Goal: Task Accomplishment & Management: Use online tool/utility

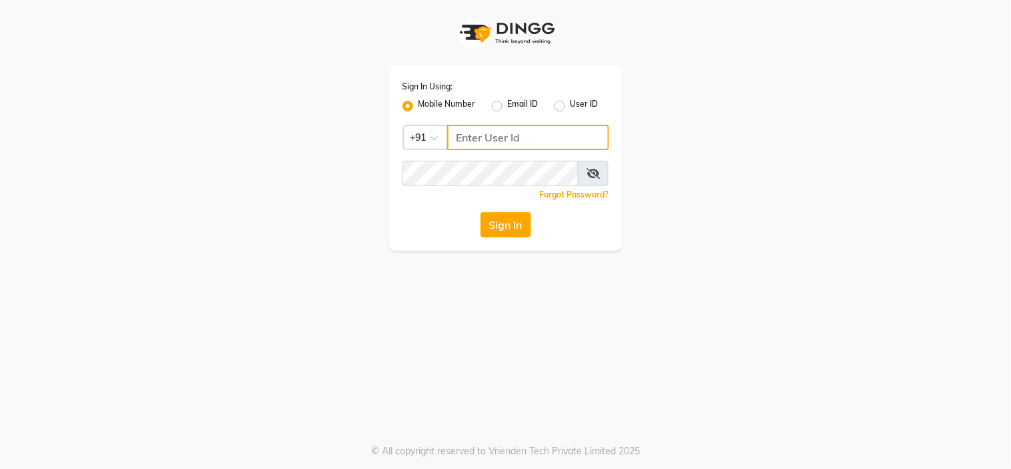
click at [460, 142] on input "Username" at bounding box center [528, 137] width 162 height 25
type input "8050427757"
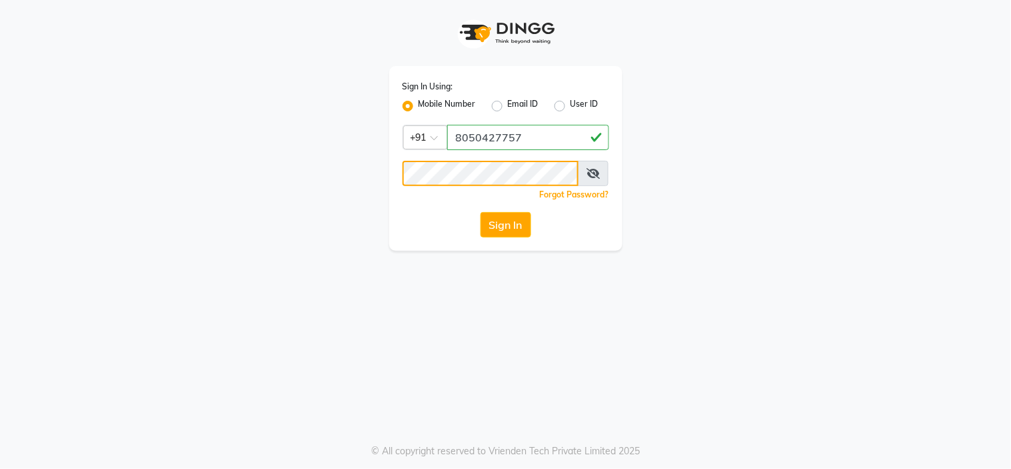
click at [481, 212] on button "Sign In" at bounding box center [506, 224] width 51 height 25
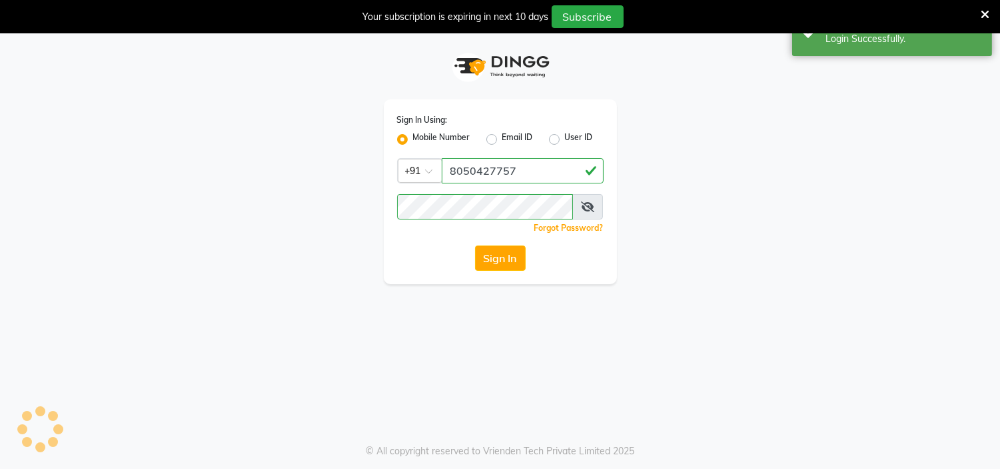
select select "service"
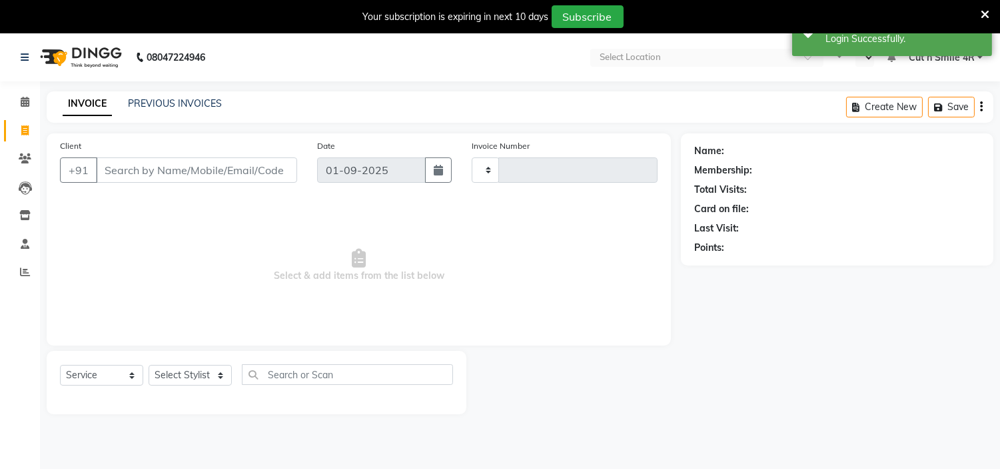
type input "124"
select select "en"
select select "7187"
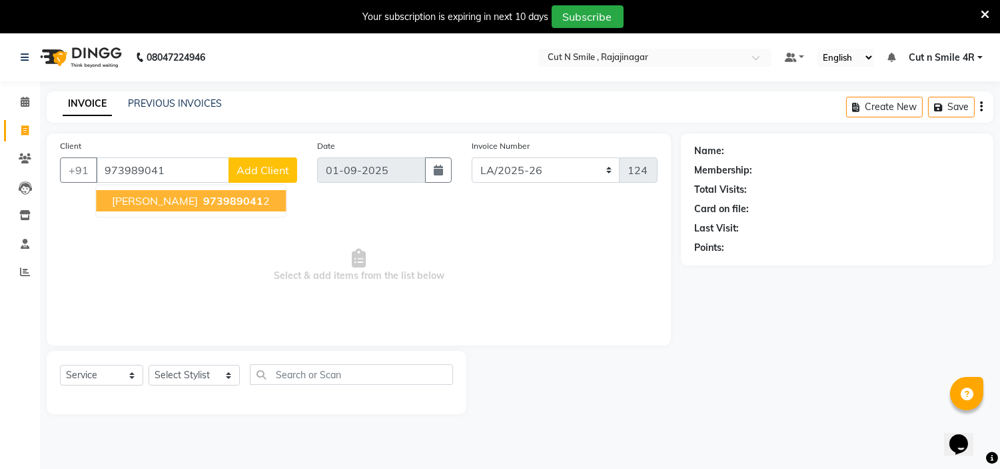
click at [203, 201] on span "973989041" at bounding box center [233, 200] width 60 height 13
type input "9739890412"
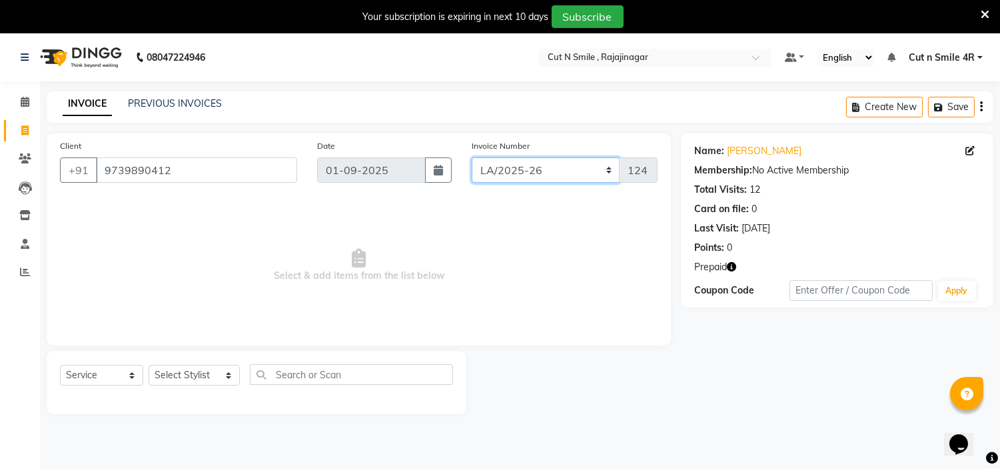
click at [508, 171] on select "[PERSON_NAME]/25-26 LA/2025-26 SH/25 CH/25 SA/25" at bounding box center [546, 169] width 149 height 25
select select "7182"
click at [472, 157] on select "[PERSON_NAME]/25-26 LA/2025-26 SH/25 CH/25 SA/25" at bounding box center [546, 169] width 149 height 25
type input "1039"
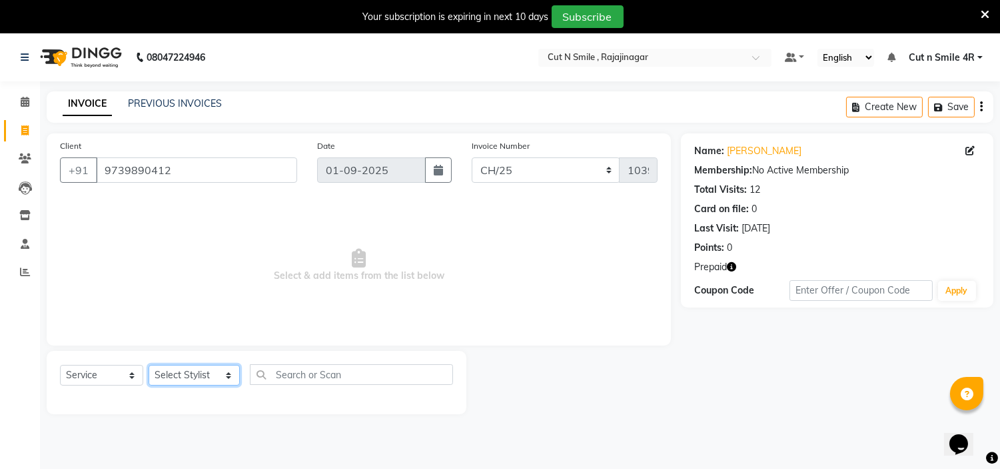
drag, startPoint x: 214, startPoint y: 379, endPoint x: 209, endPoint y: 215, distance: 164.0
click at [209, 215] on div "Client [PHONE_NUMBER] Date [DATE] Invoice Number [PERSON_NAME]/25-26 LA/2025-26…" at bounding box center [359, 273] width 644 height 281
select select "84812"
click at [149, 365] on select "Select Stylist [PERSON_NAME] Ammu 3R [PERSON_NAME] VN [PERSON_NAME] 3R [PERSON_…" at bounding box center [194, 375] width 91 height 21
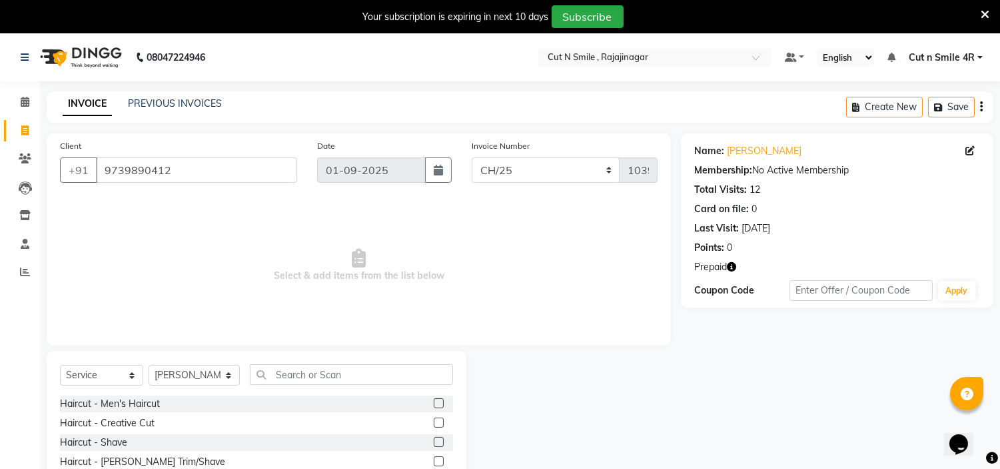
click at [421, 405] on div "Haircut - Men's Haircut" at bounding box center [256, 403] width 393 height 17
click at [434, 403] on label at bounding box center [439, 403] width 10 height 10
click at [434, 403] on input "checkbox" at bounding box center [438, 403] width 9 height 9
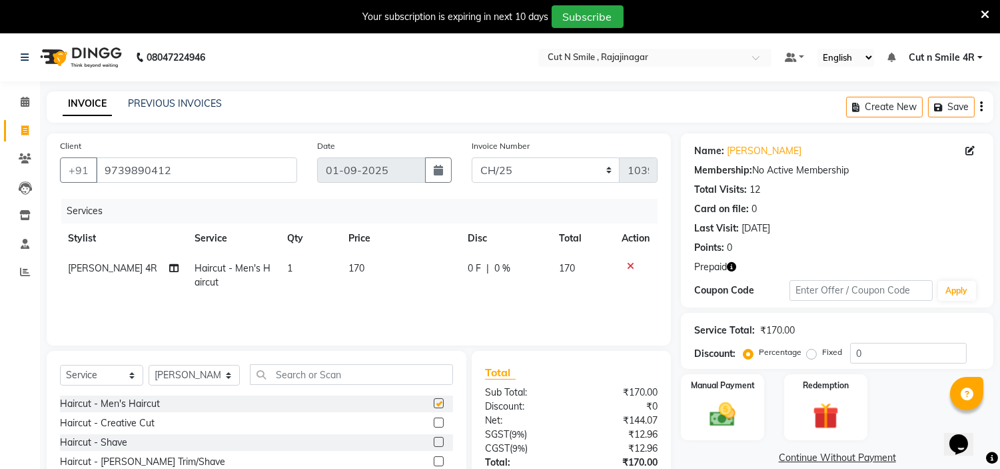
checkbox input "false"
click at [370, 289] on td "170" at bounding box center [400, 275] width 119 height 44
select select "84812"
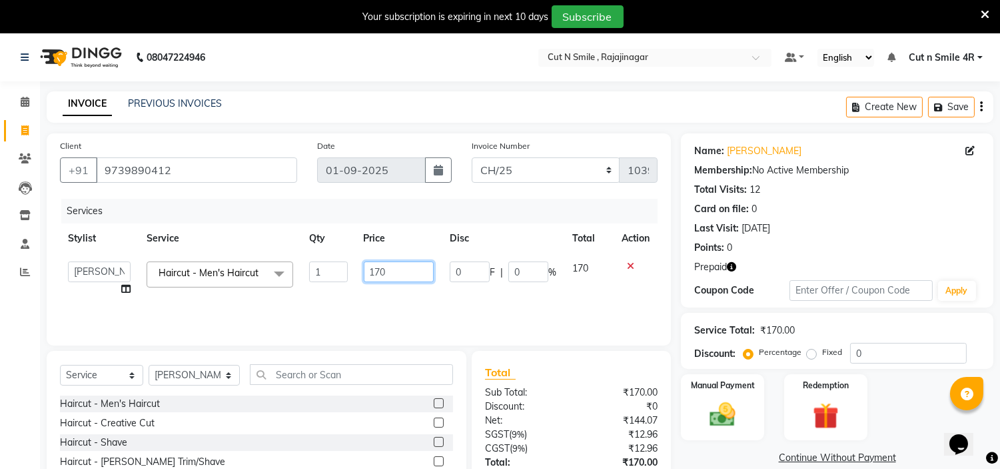
click at [377, 271] on input "170" at bounding box center [399, 271] width 70 height 21
click at [379, 271] on input "170" at bounding box center [399, 271] width 70 height 21
type input "20"
type input "200"
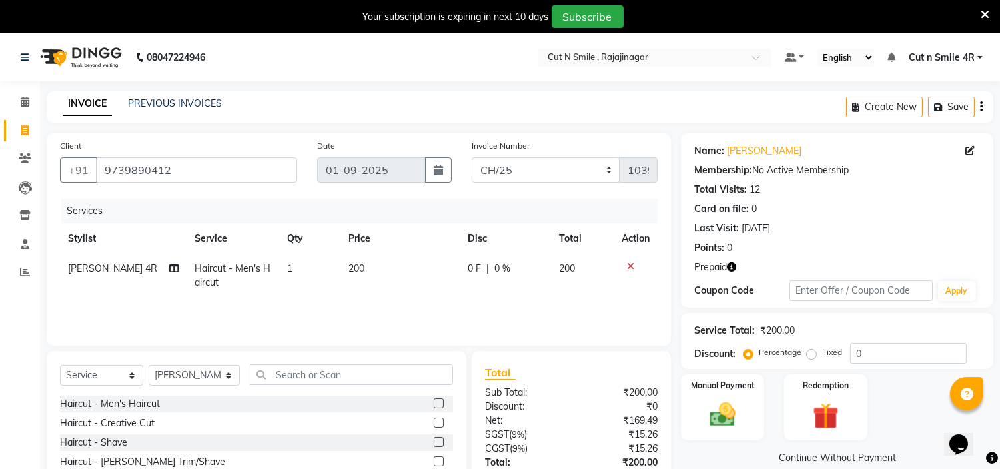
click at [376, 289] on td "200" at bounding box center [400, 275] width 119 height 44
select select "84812"
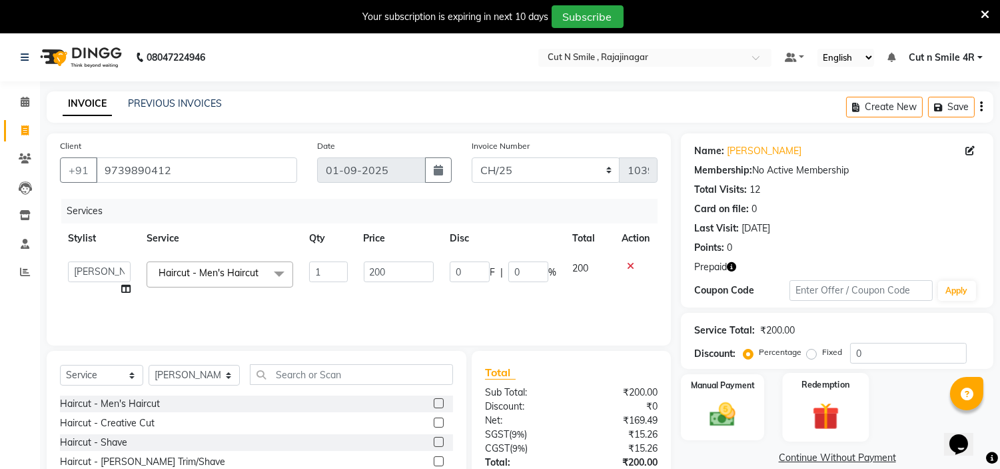
click at [834, 404] on img at bounding box center [826, 415] width 44 height 33
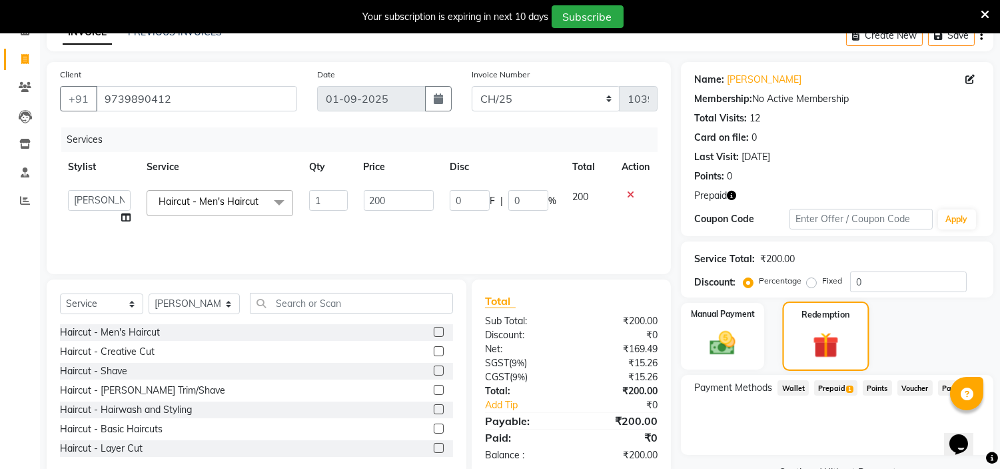
scroll to position [103, 0]
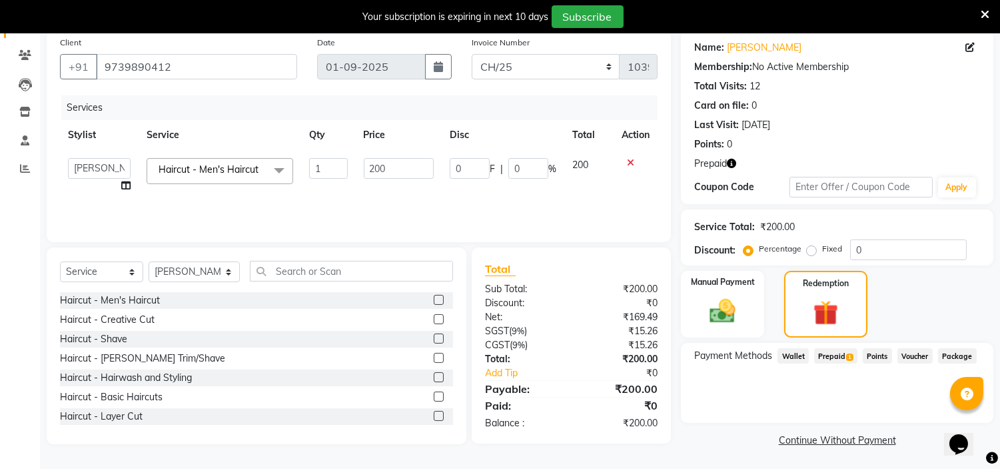
click at [838, 357] on span "Prepaid 1" at bounding box center [835, 355] width 43 height 15
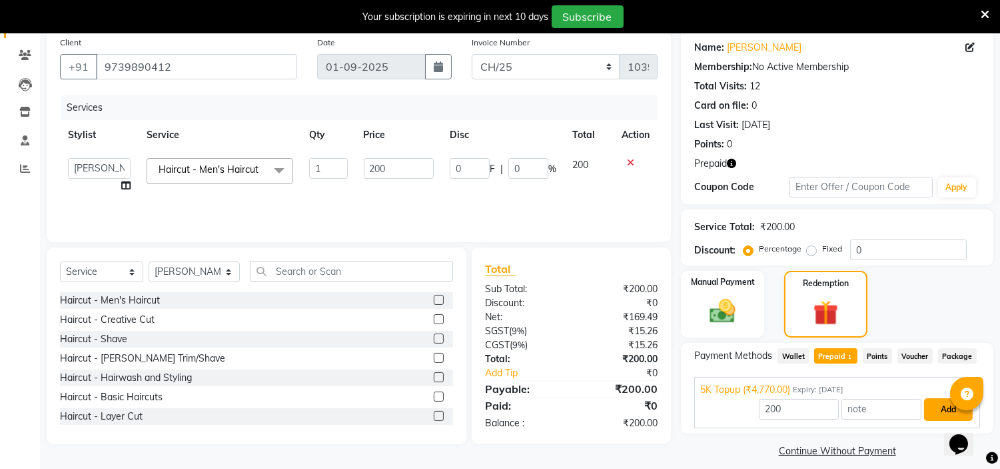
click at [937, 415] on button "Add" at bounding box center [948, 409] width 49 height 23
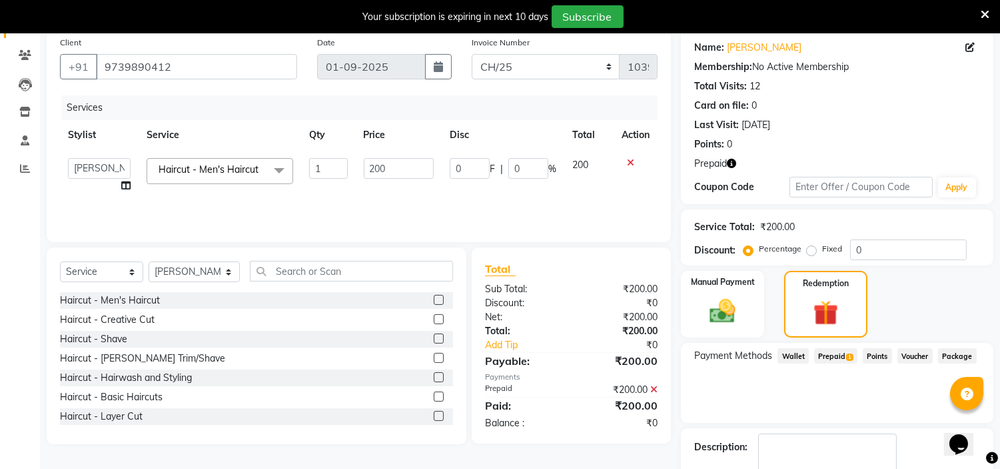
scroll to position [179, 0]
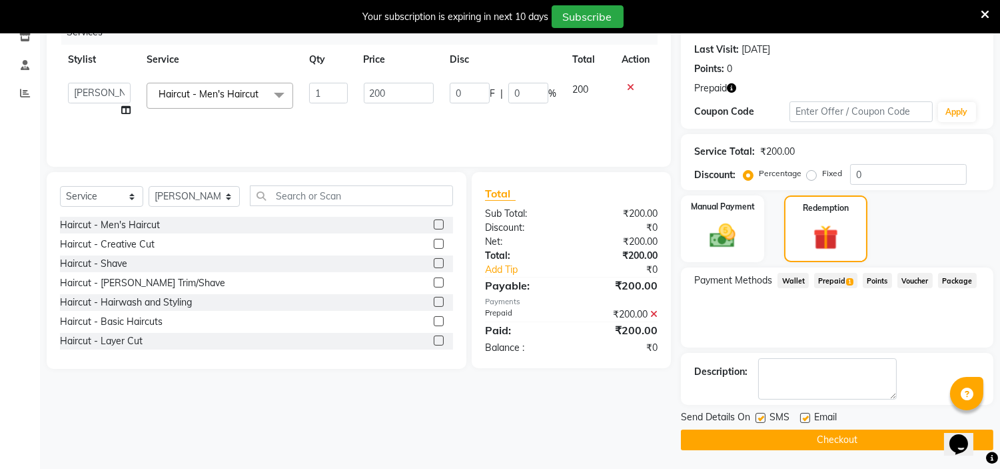
click at [915, 434] on button "Checkout" at bounding box center [837, 439] width 313 height 21
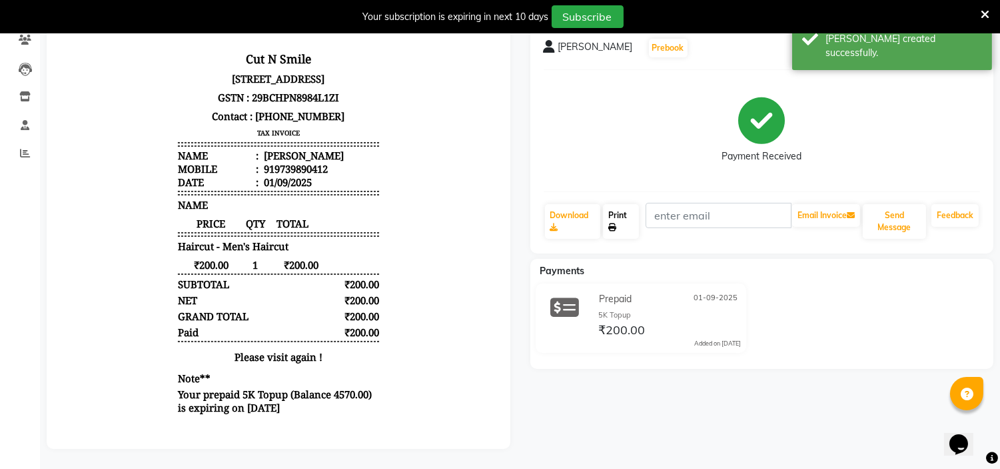
click at [615, 211] on link "Print" at bounding box center [621, 221] width 36 height 35
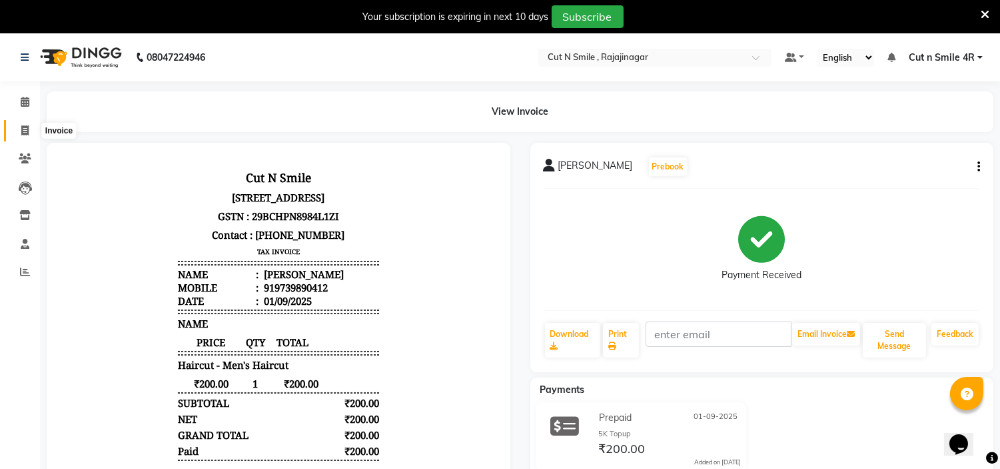
click at [25, 129] on icon at bounding box center [24, 130] width 7 height 10
select select "service"
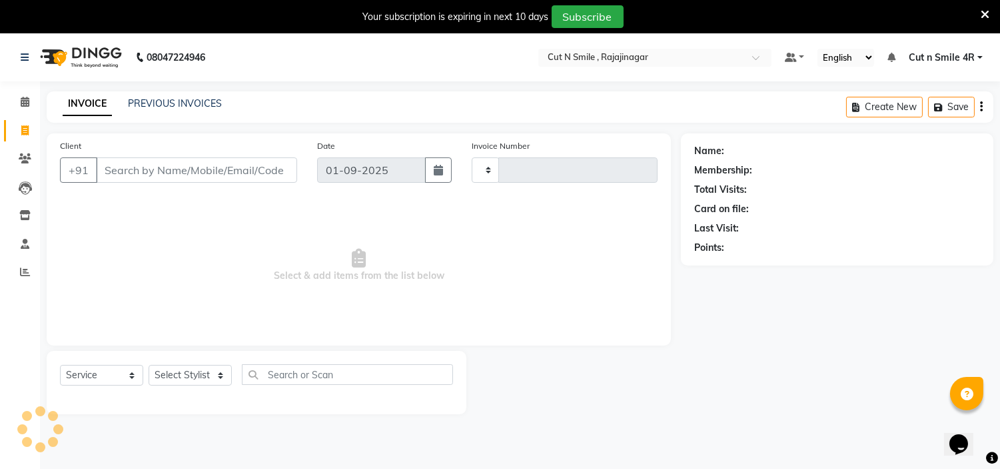
scroll to position [33, 0]
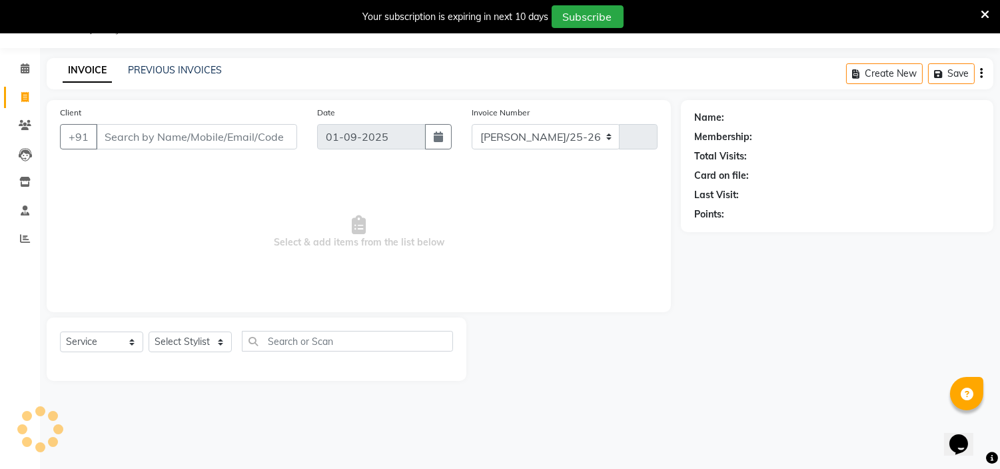
select select "7187"
type input "124"
click at [137, 131] on input "Client" at bounding box center [196, 136] width 201 height 25
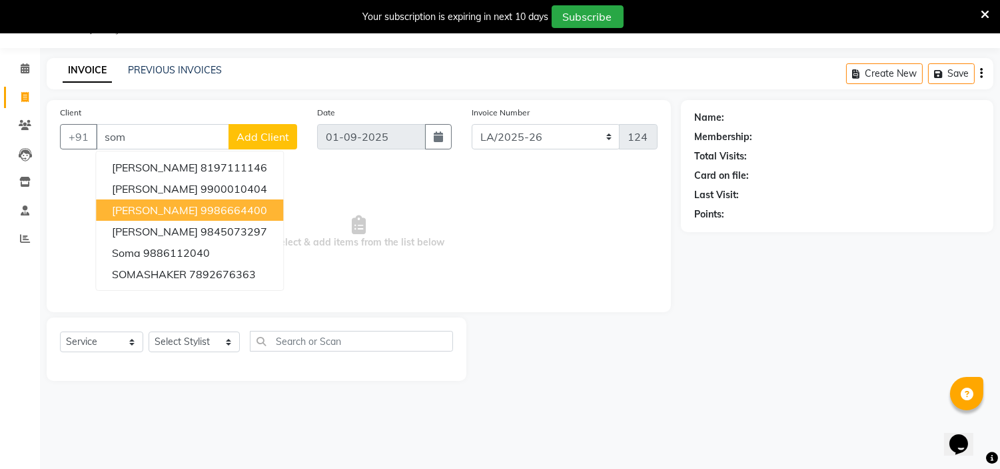
click at [201, 207] on ngb-highlight "9986664400" at bounding box center [234, 209] width 67 height 13
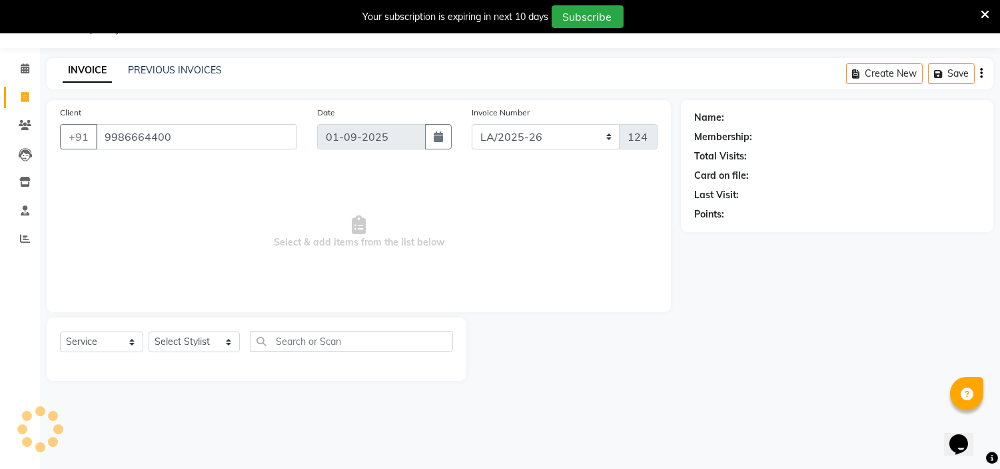
type input "9986664400"
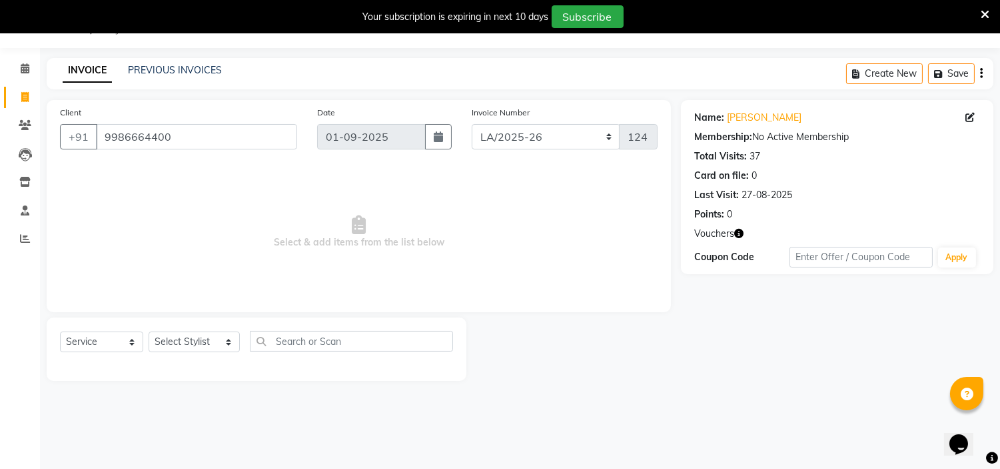
click at [736, 232] on icon "button" at bounding box center [738, 233] width 9 height 9
click at [520, 135] on select "[PERSON_NAME]/25-26 LA/2025-26 SH/25 CH/25 SA/25" at bounding box center [546, 136] width 149 height 25
select select "7182"
click at [472, 124] on select "[PERSON_NAME]/25-26 LA/2025-26 SH/25 CH/25 SA/25" at bounding box center [546, 136] width 149 height 25
type input "1040"
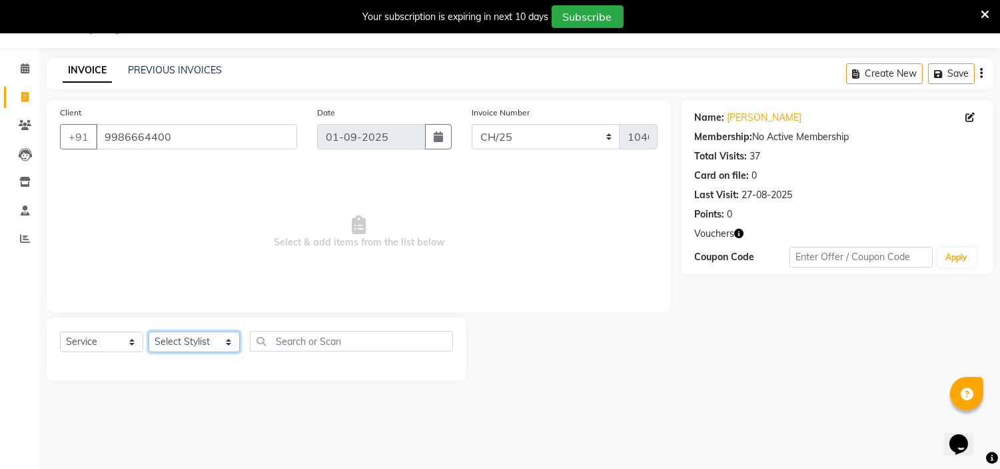
click at [176, 348] on select "Select Stylist [PERSON_NAME] Ammu 3R [PERSON_NAME] VN [PERSON_NAME] 3R [PERSON_…" at bounding box center [194, 341] width 91 height 21
select select "84810"
click at [149, 332] on select "Select Stylist [PERSON_NAME] Ammu 3R [PERSON_NAME] VN [PERSON_NAME] 3R [PERSON_…" at bounding box center [194, 341] width 91 height 21
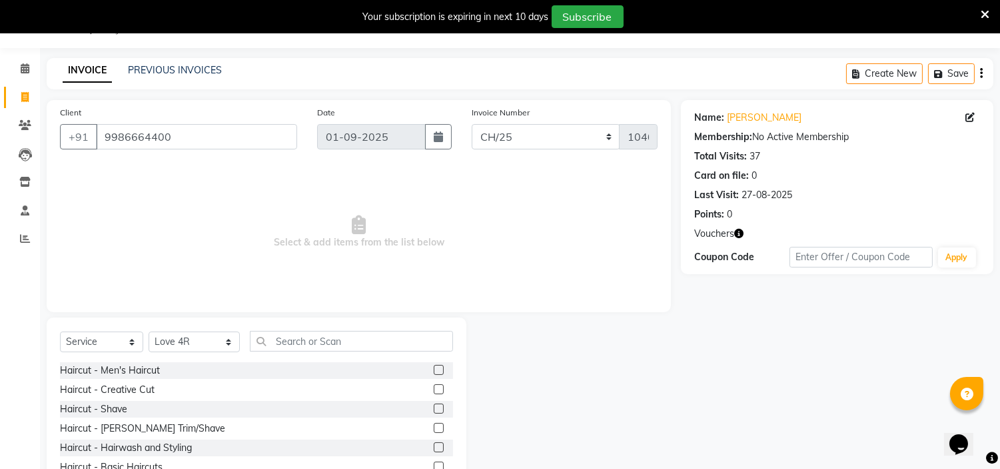
click at [434, 428] on label at bounding box center [439, 428] width 10 height 10
click at [434, 428] on input "checkbox" at bounding box center [438, 428] width 9 height 9
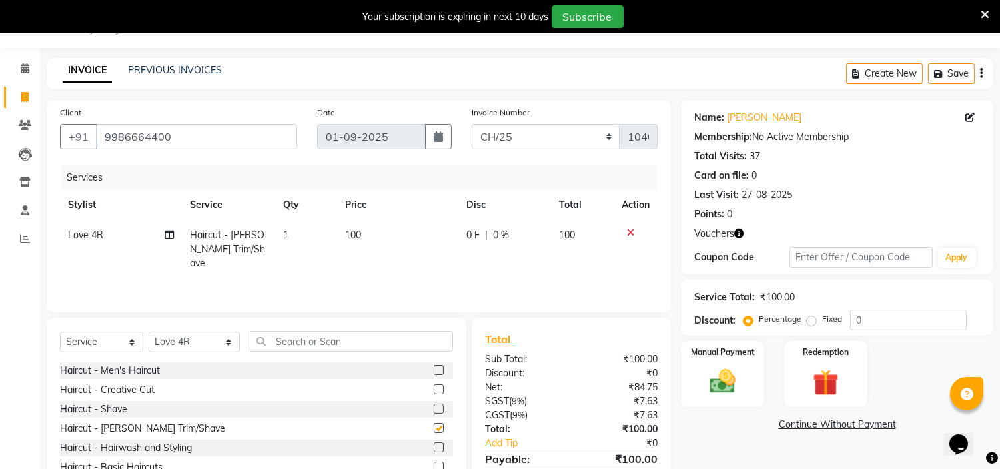
checkbox input "false"
click at [817, 385] on img at bounding box center [826, 382] width 44 height 33
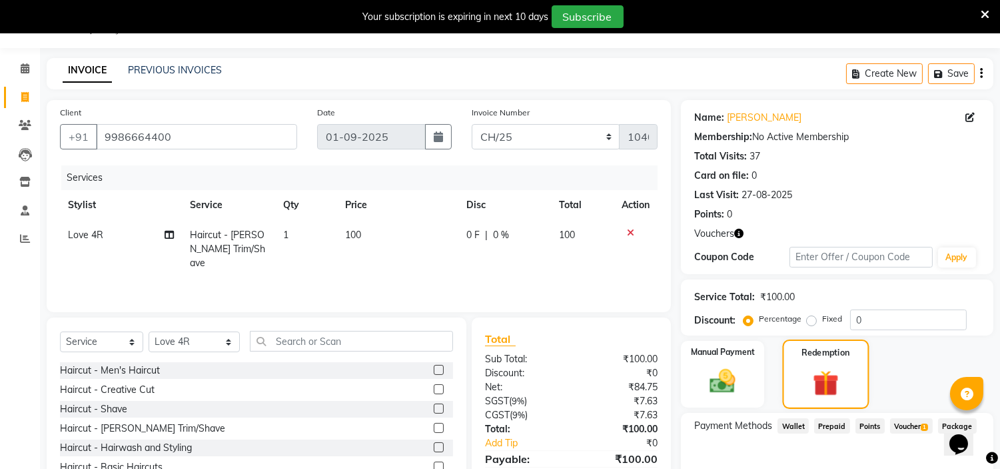
scroll to position [103, 0]
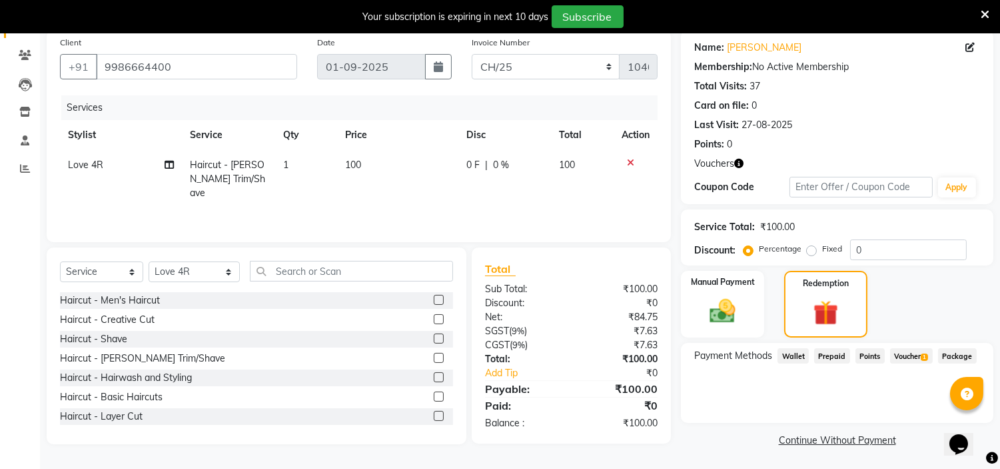
click at [914, 354] on span "Voucher 1" at bounding box center [911, 355] width 43 height 15
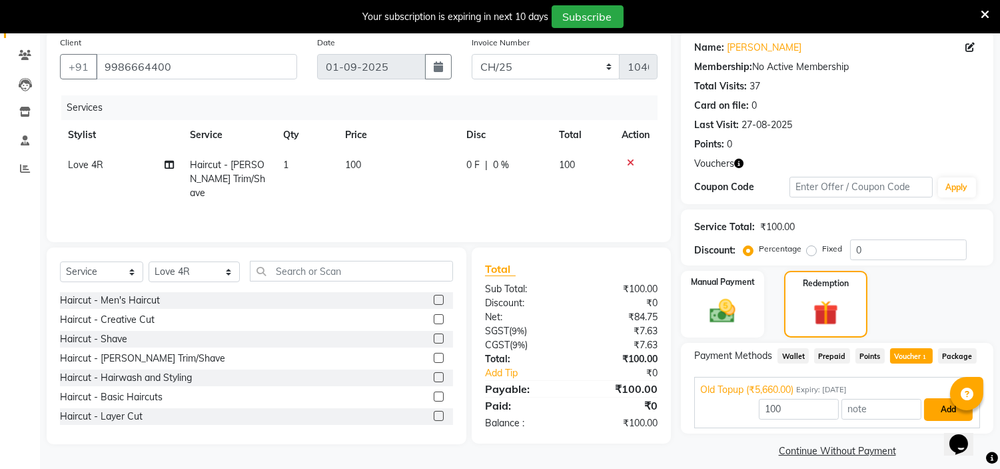
click at [926, 410] on button "Add" at bounding box center [948, 409] width 49 height 23
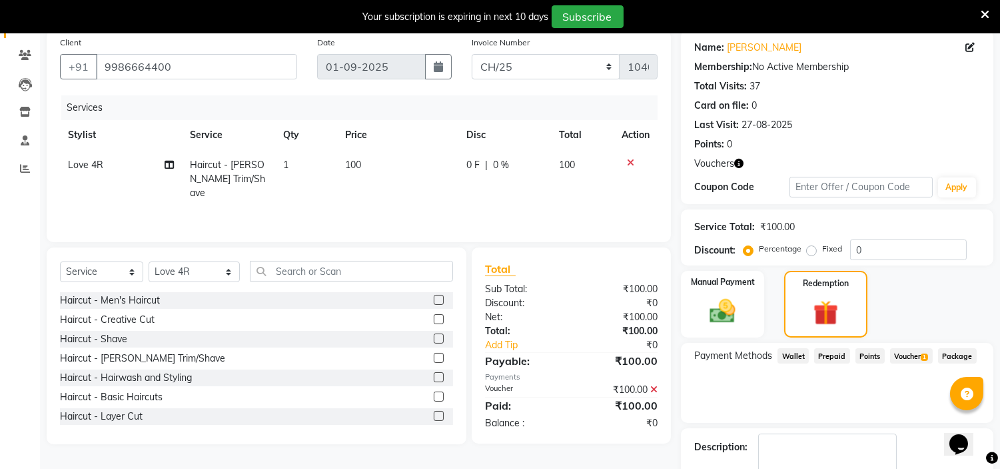
scroll to position [179, 0]
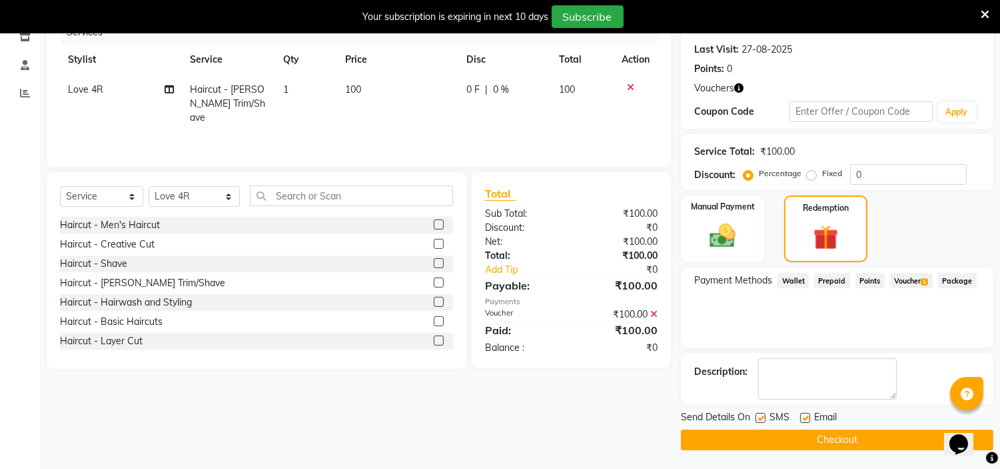
click at [890, 437] on button "Checkout" at bounding box center [837, 439] width 313 height 21
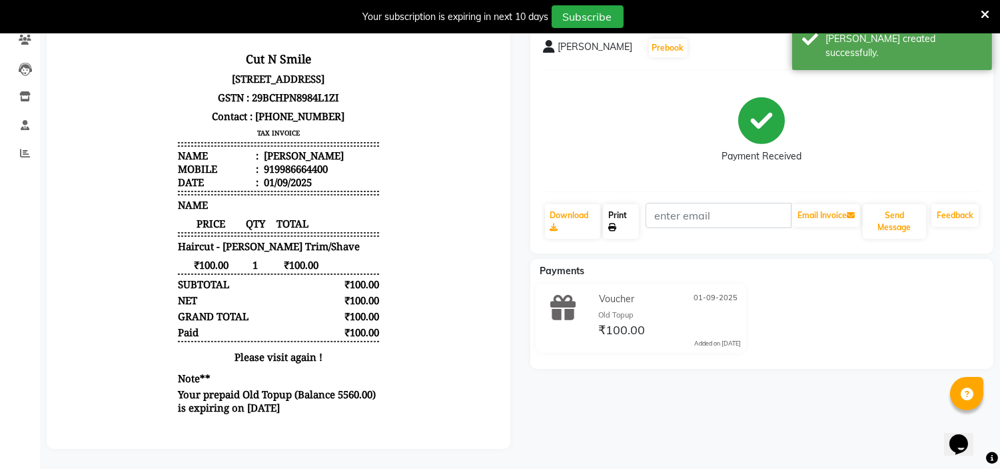
click at [624, 209] on link "Print" at bounding box center [621, 221] width 36 height 35
